Goal: Information Seeking & Learning: Check status

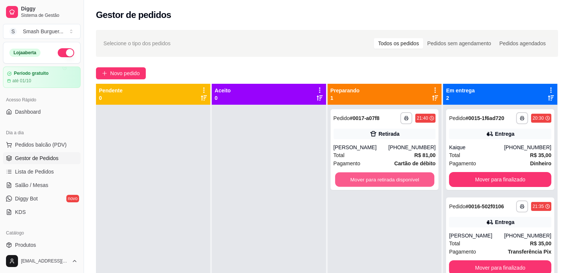
click at [379, 179] on button "Mover para retirada disponível" at bounding box center [384, 180] width 99 height 15
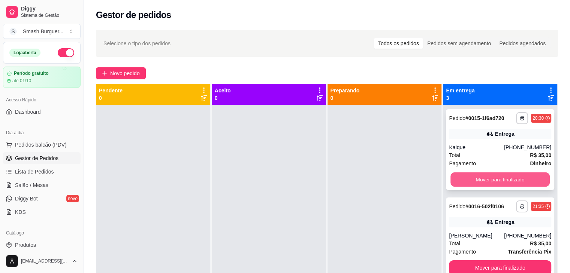
click at [458, 182] on button "Mover para finalizado" at bounding box center [499, 180] width 99 height 15
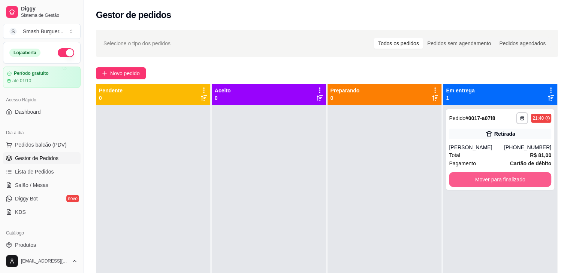
click at [458, 182] on button "Mover para finalizado" at bounding box center [500, 179] width 102 height 15
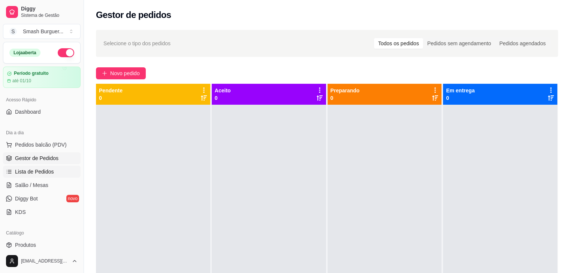
scroll to position [88, 0]
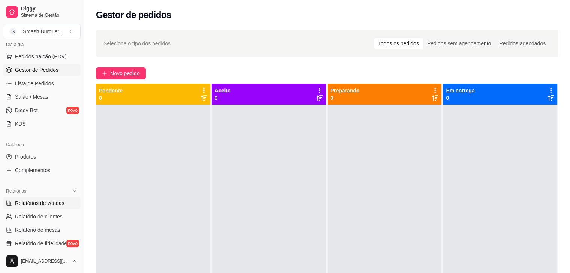
click at [39, 201] on span "Relatórios de vendas" at bounding box center [39, 203] width 49 height 7
select select "ALL"
select select "0"
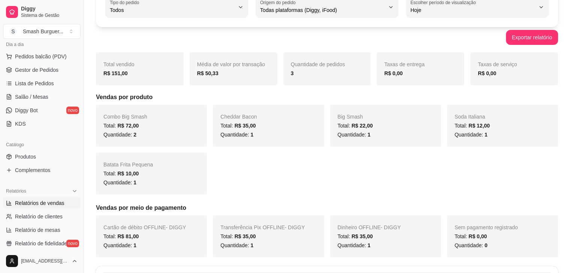
scroll to position [172, 0]
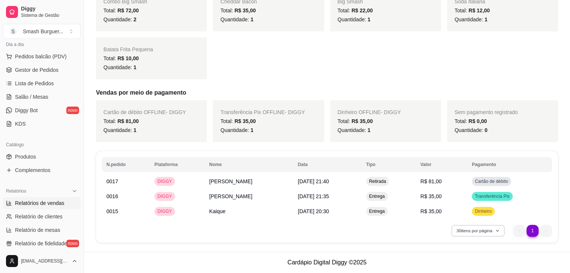
click at [480, 235] on button "30 itens por página" at bounding box center [477, 231] width 53 height 12
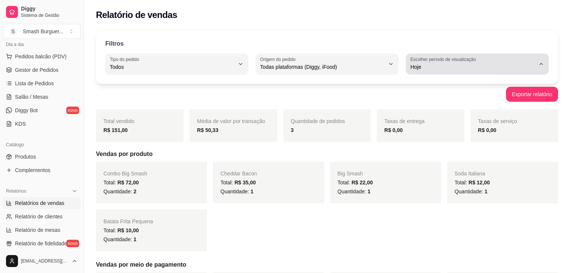
click at [471, 57] on label "Escolher período de visualização" at bounding box center [444, 59] width 68 height 6
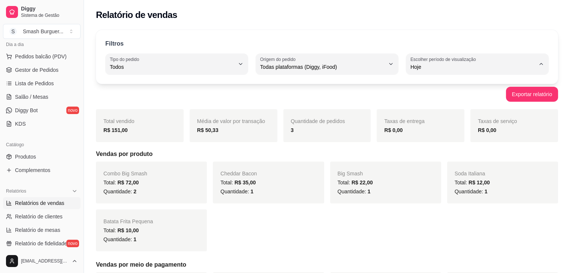
click at [434, 113] on span "7 dias" at bounding box center [473, 109] width 118 height 7
type input "7"
select select "7"
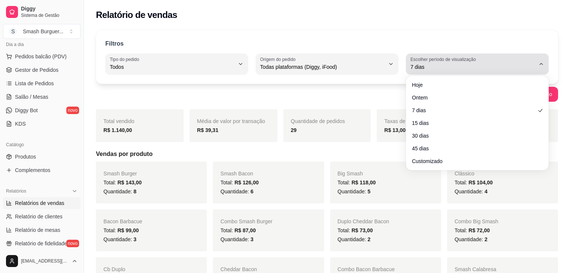
click at [459, 71] on div "7 dias" at bounding box center [472, 64] width 125 height 15
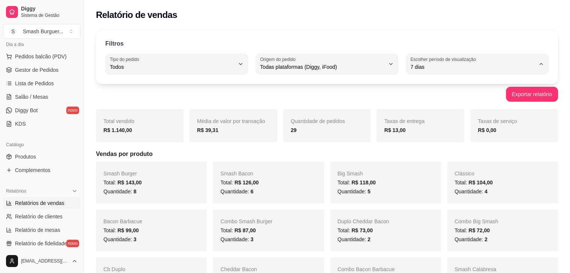
click at [448, 84] on span "Hoje" at bounding box center [473, 84] width 118 height 7
type input "0"
select select "0"
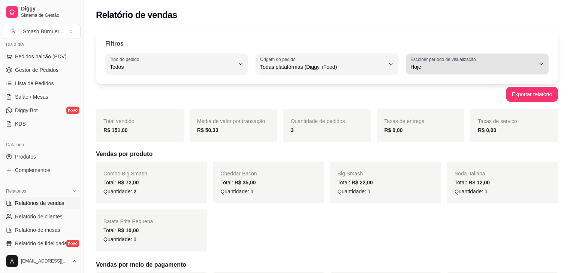
click at [422, 64] on span "Hoje" at bounding box center [472, 66] width 125 height 7
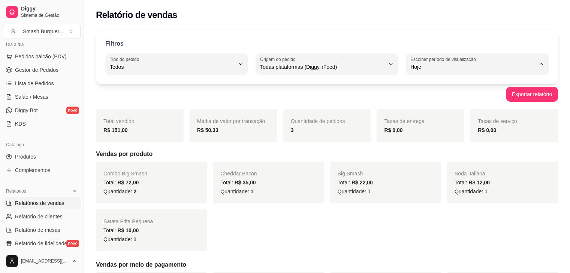
click at [429, 95] on span "Ontem" at bounding box center [473, 96] width 118 height 7
type input "1"
select select "1"
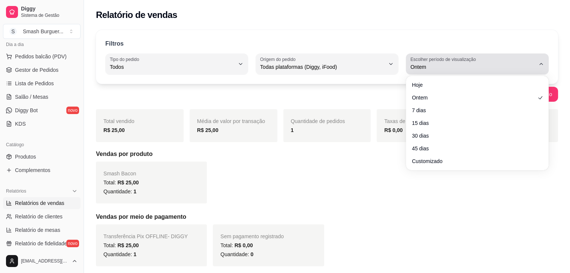
click at [441, 73] on button "Escolher período de visualização Ontem" at bounding box center [477, 64] width 143 height 21
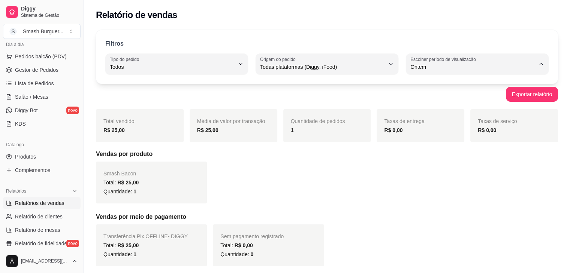
click at [440, 88] on span "Hoje" at bounding box center [473, 84] width 118 height 7
type input "0"
select select "0"
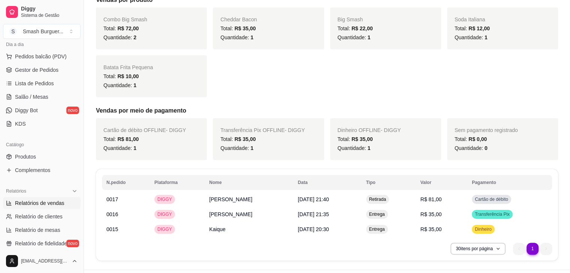
scroll to position [172, 0]
